Goal: Transaction & Acquisition: Subscribe to service/newsletter

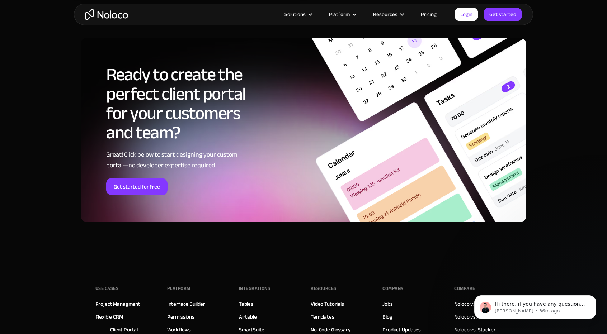
click at [430, 15] on link "Pricing" at bounding box center [429, 14] width 34 height 9
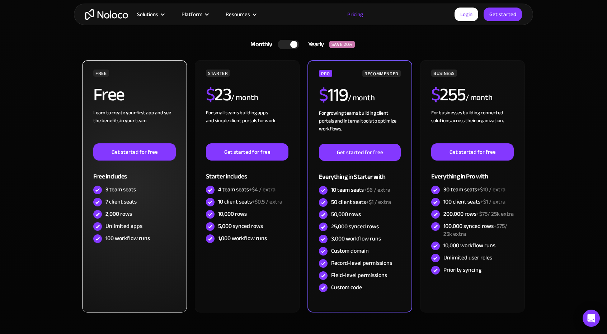
scroll to position [179, 0]
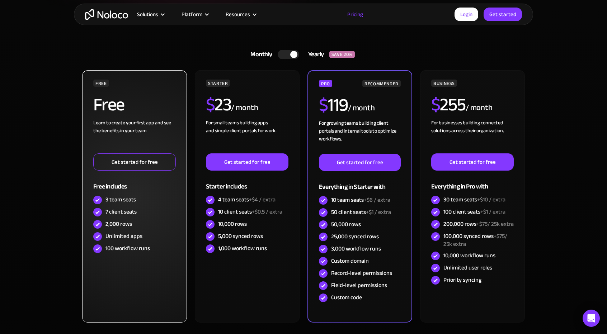
click at [129, 164] on link "Get started for free" at bounding box center [134, 162] width 83 height 17
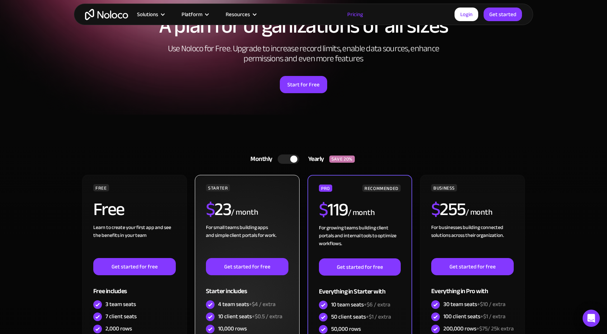
scroll to position [72, 0]
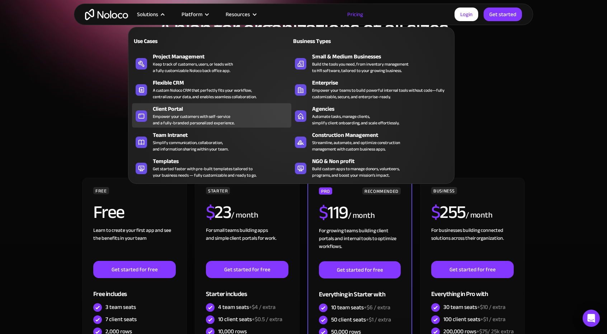
click at [193, 119] on div "Empower your customers with self-service and a fully-branded personalized exper…" at bounding box center [194, 119] width 82 height 13
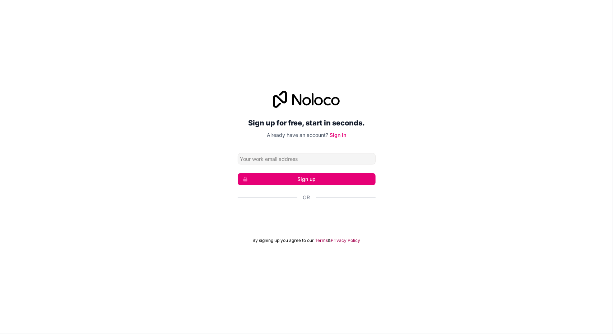
click at [289, 160] on input "Email address" at bounding box center [307, 158] width 138 height 11
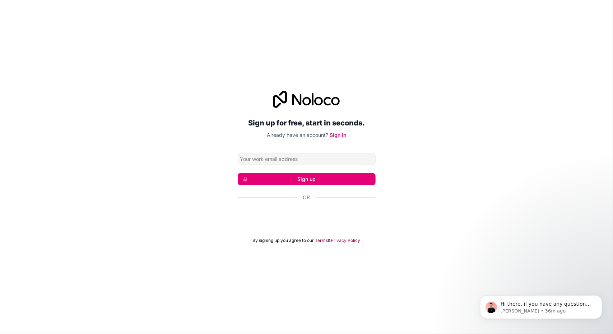
type input "tradenisma1@gmail.com"
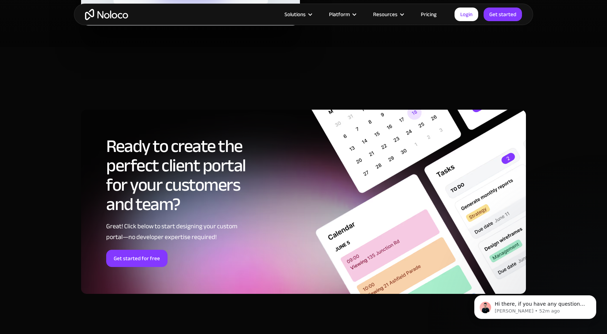
scroll to position [4055, 0]
